Goal: Information Seeking & Learning: Learn about a topic

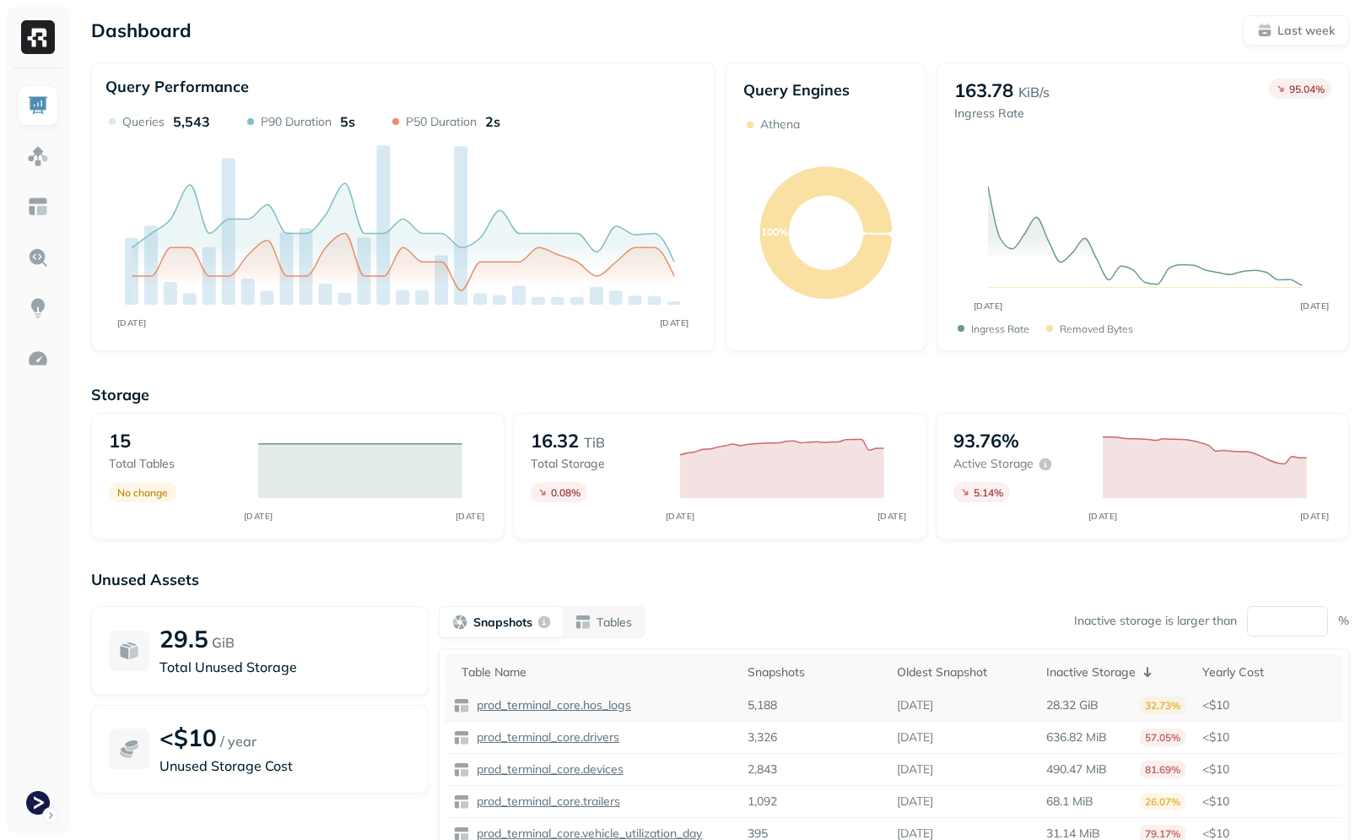
click at [573, 708] on p "prod_terminal_core.hos_logs" at bounding box center [552, 705] width 158 height 16
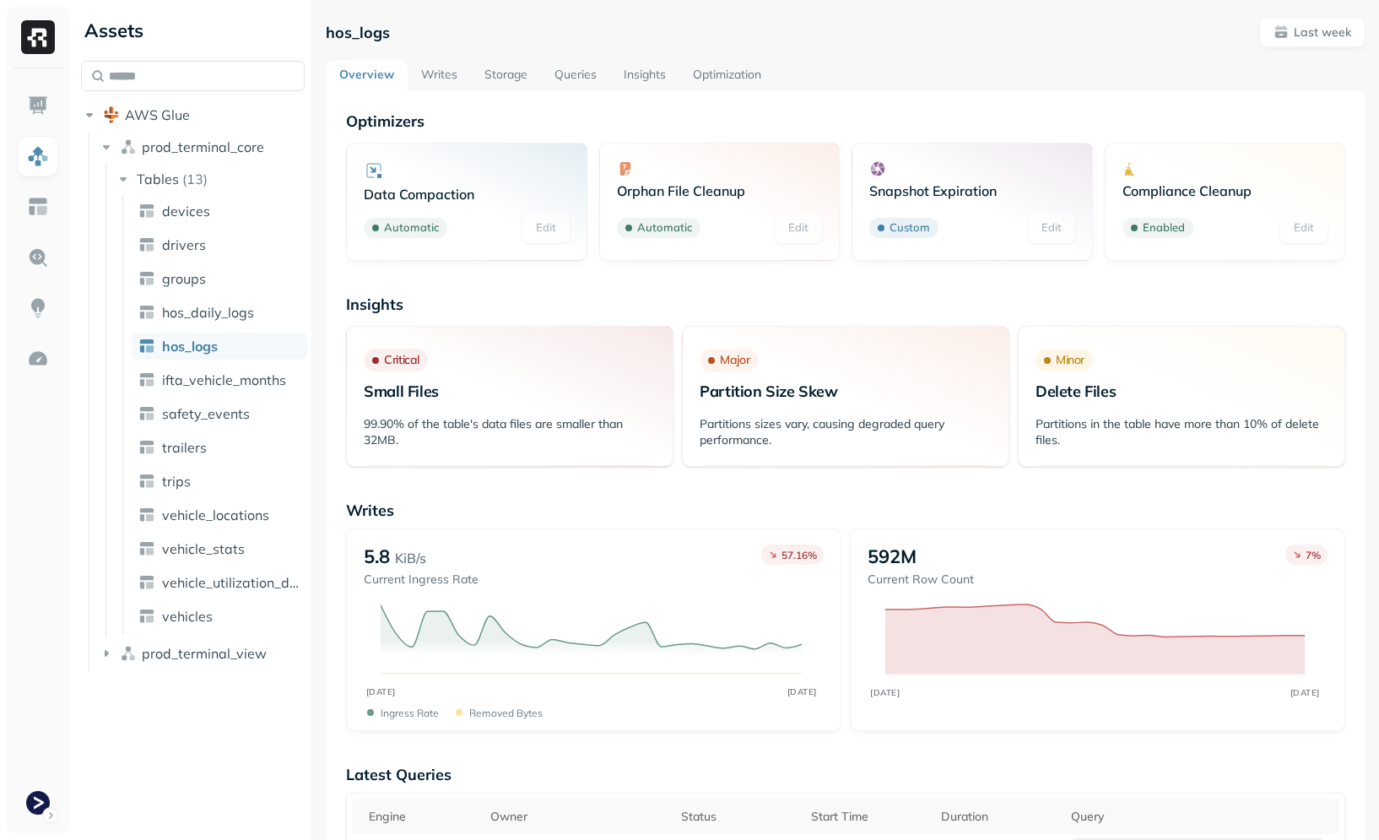
click at [770, 77] on link "Optimization" at bounding box center [726, 76] width 95 height 30
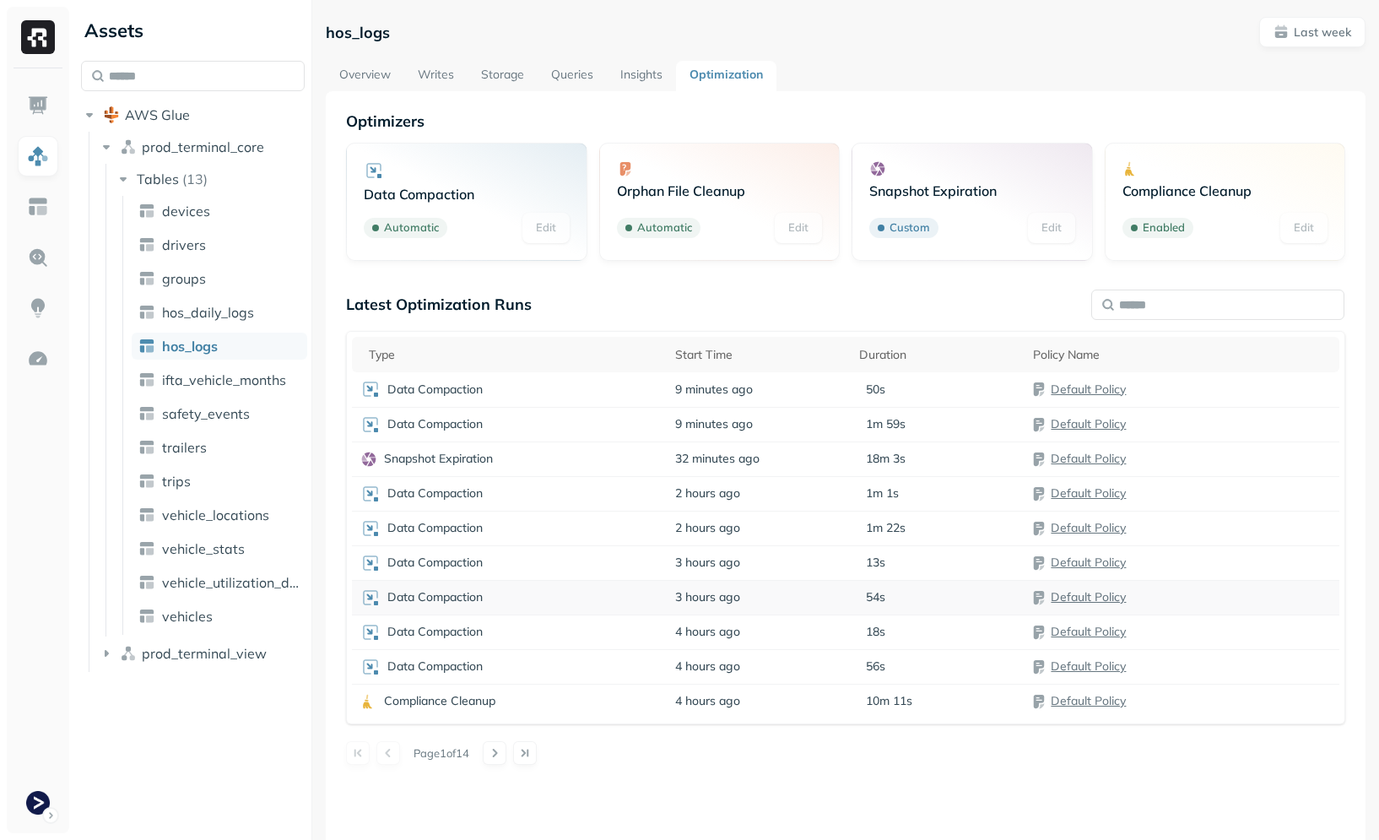
scroll to position [91, 0]
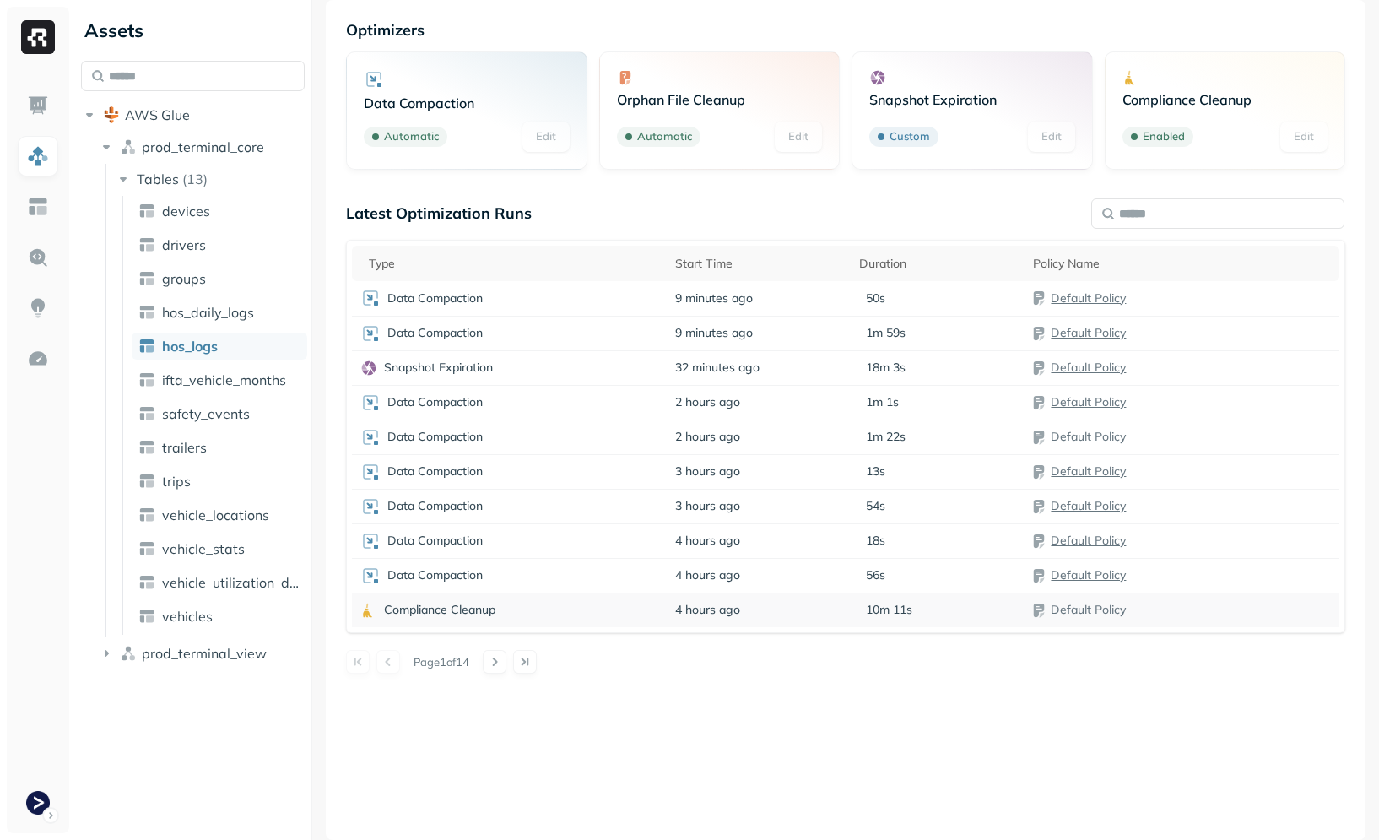
click at [532, 616] on div "Compliance Cleanup" at bounding box center [509, 610] width 298 height 17
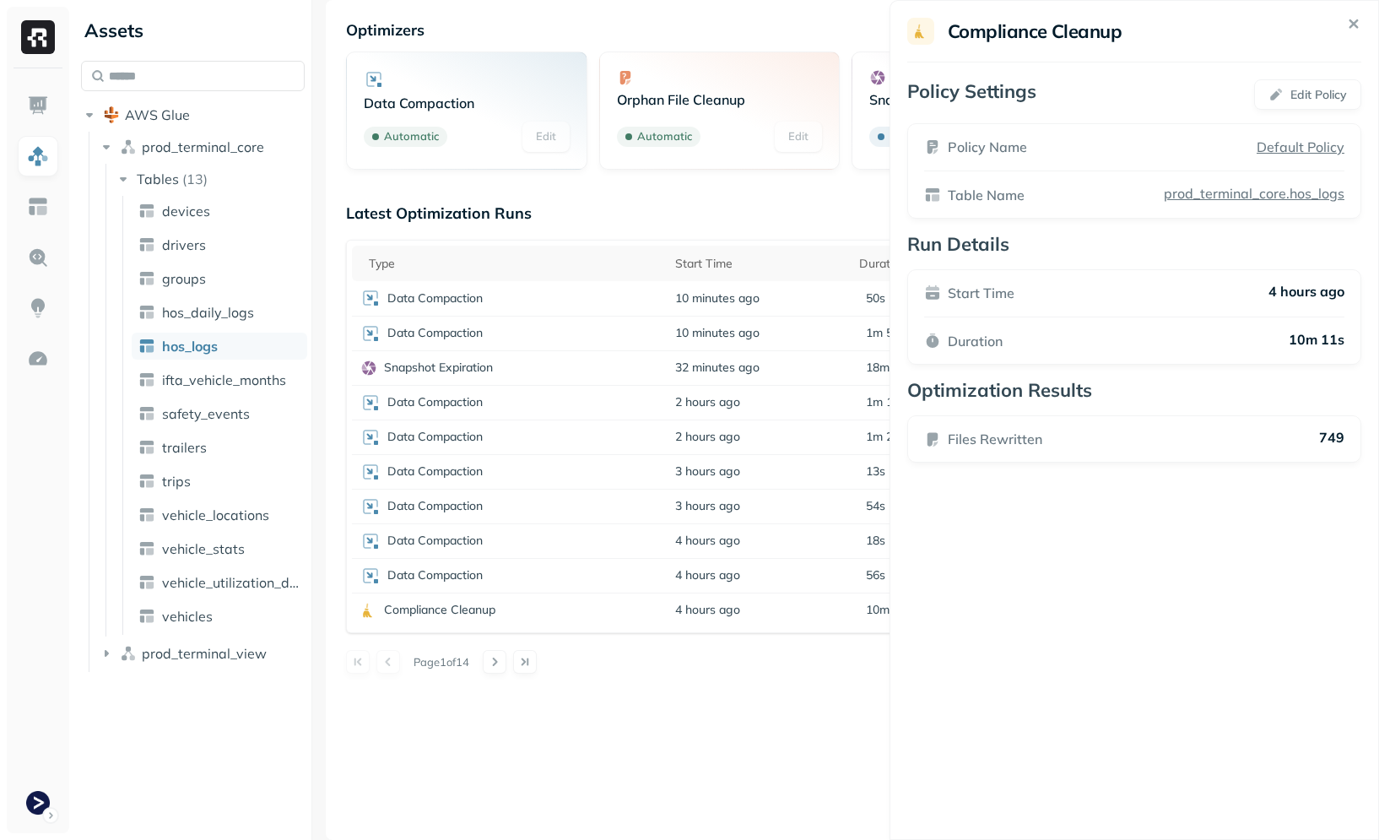
click at [609, 372] on html "Assets AWS Glue prod_terminal_core Tables ( 13 ) devices drivers groups hos_dai…" at bounding box center [689, 420] width 1379 height 840
click at [461, 401] on p "Data Compaction" at bounding box center [434, 402] width 95 height 16
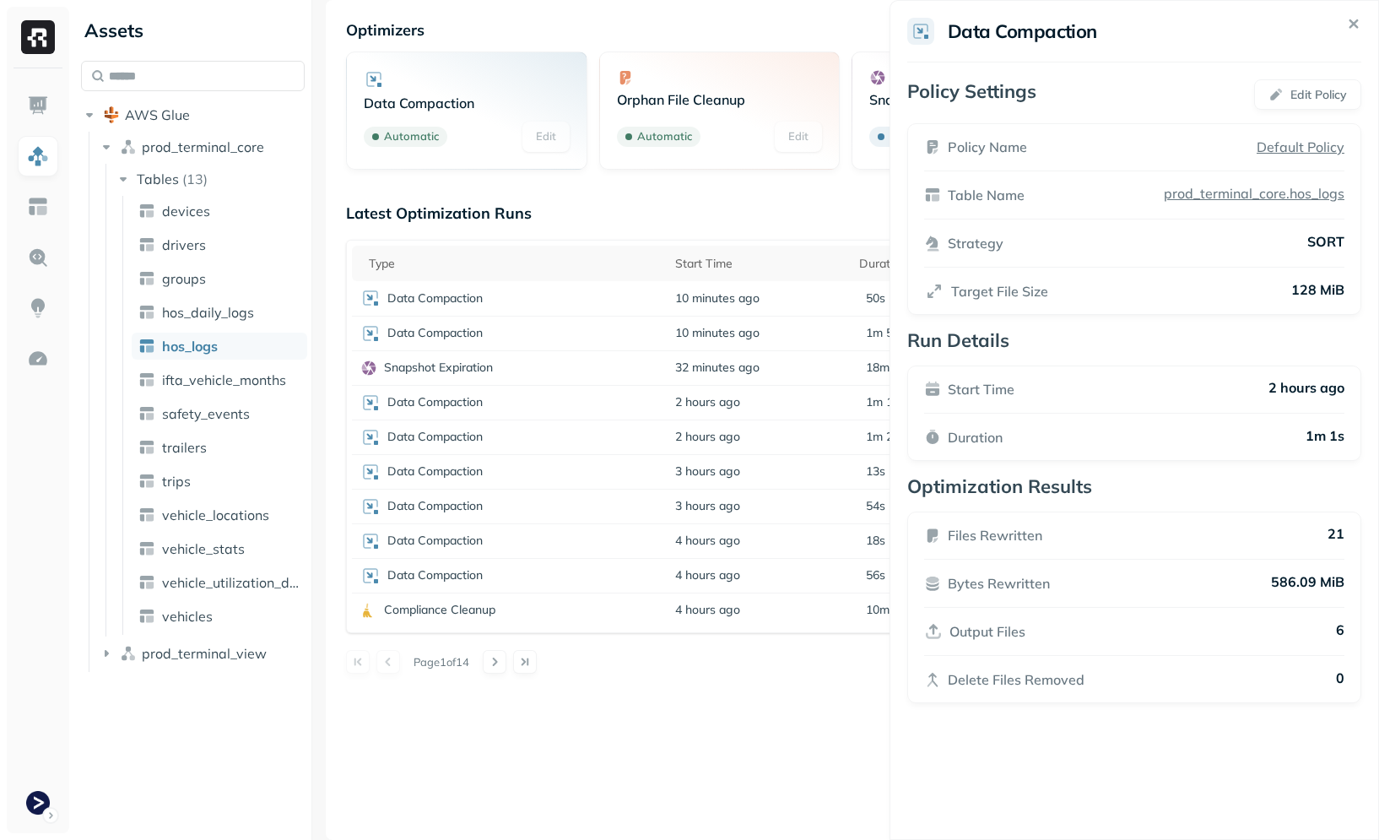
click at [454, 356] on html "Assets AWS Glue prod_terminal_core Tables ( 13 ) devices drivers groups hos_dai…" at bounding box center [689, 420] width 1379 height 840
click at [514, 374] on div "Snapshot Expiration" at bounding box center [509, 367] width 298 height 17
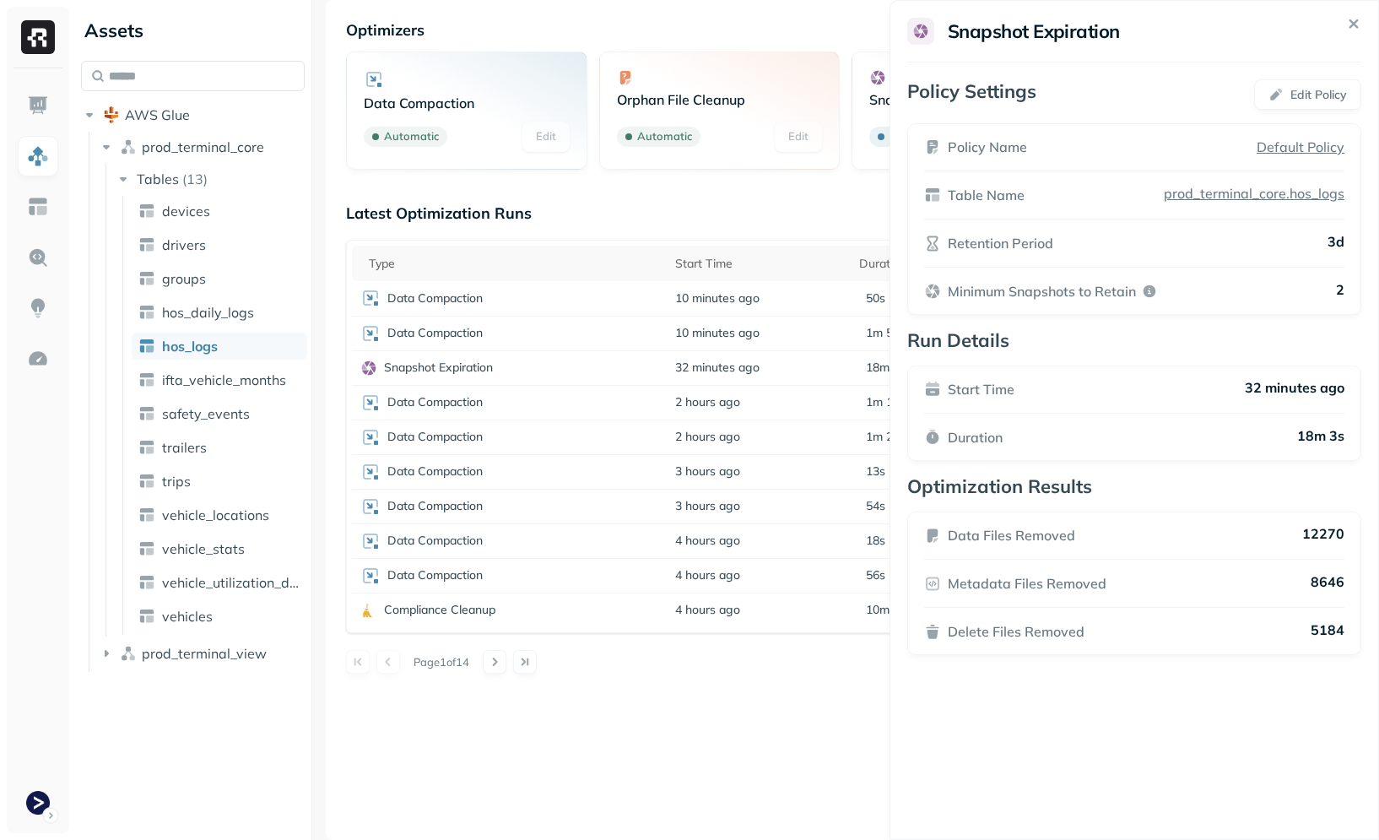
click at [752, 687] on div "Optimizers Data Compaction Automatic Edit Orphan File Cleanup Automatic Edit Sn…" at bounding box center [846, 420] width 1040 height 840
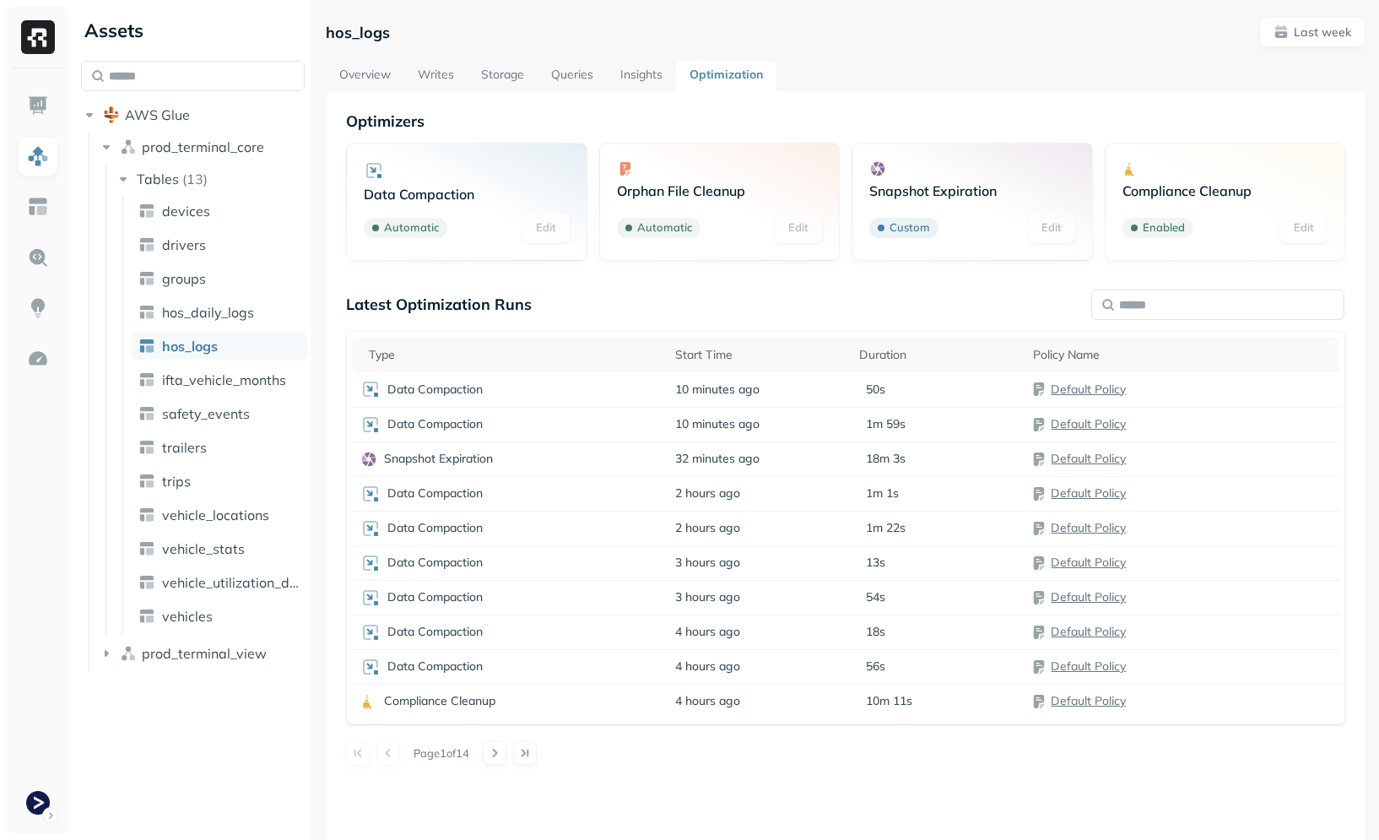
click at [354, 56] on div "hos_logs Last week Overview Writes Storage Queries Insights Optimization Optimi…" at bounding box center [846, 474] width 1040 height 914
click at [532, 68] on link "Storage" at bounding box center [502, 76] width 70 height 30
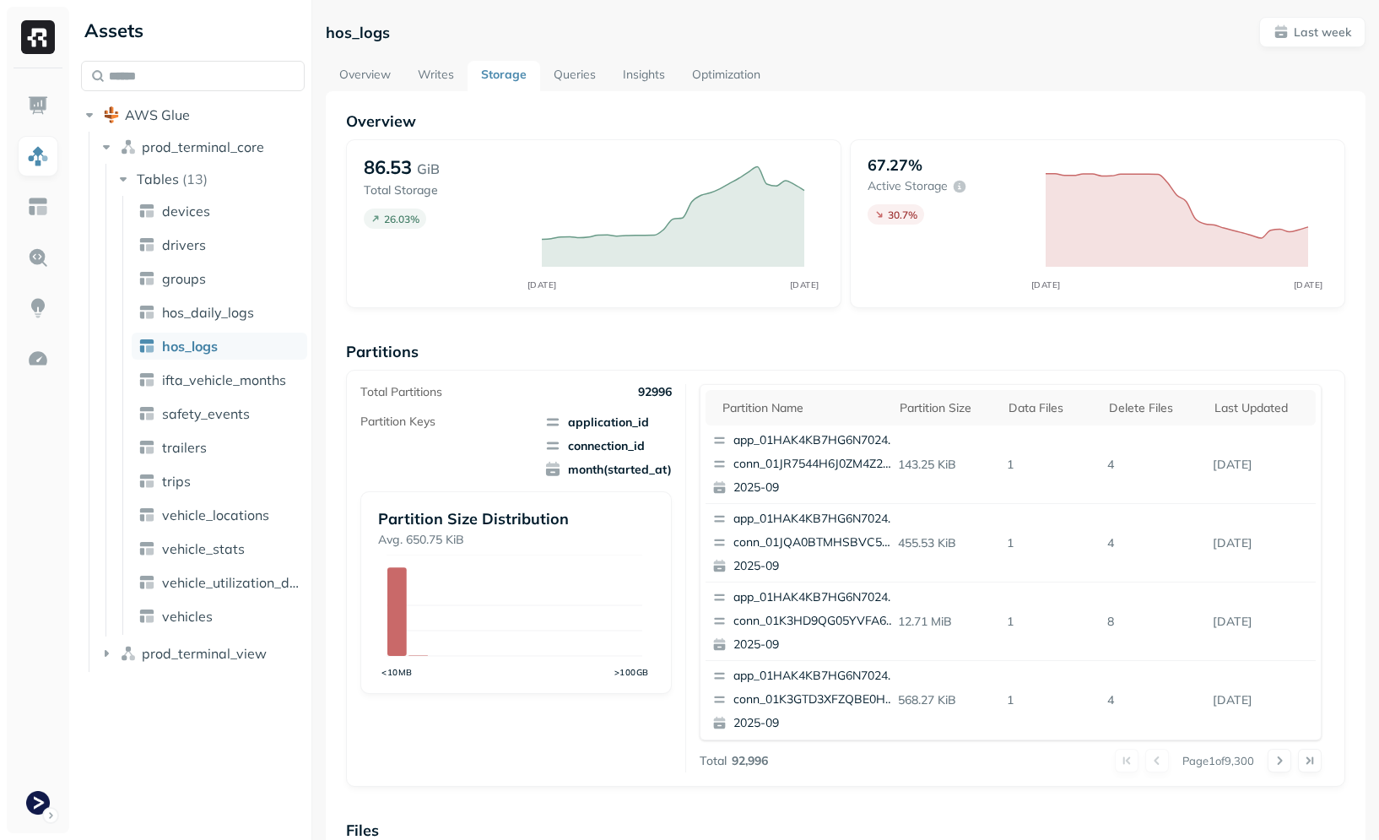
scroll to position [451, 0]
